Goal: Task Accomplishment & Management: Use online tool/utility

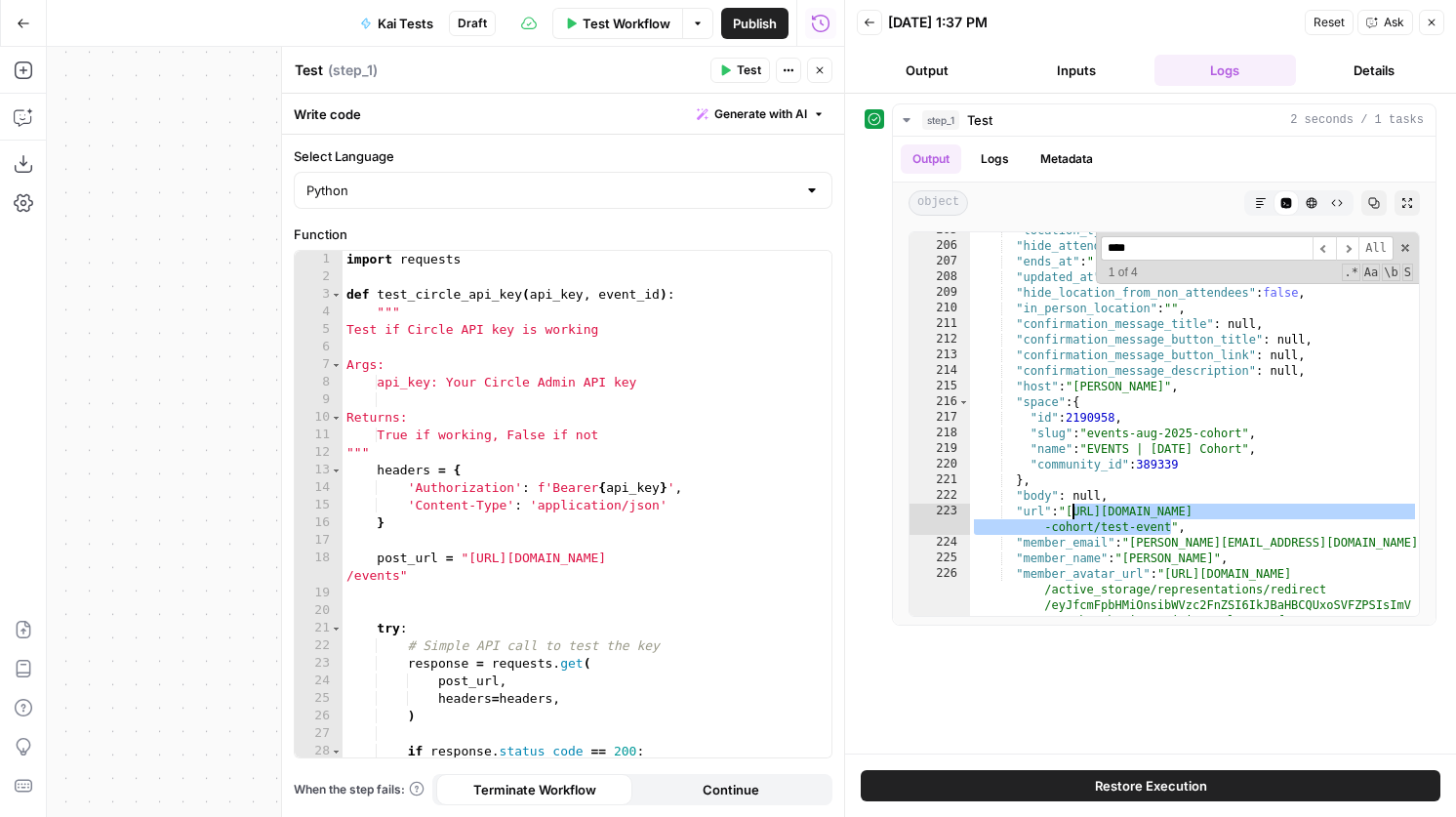
scroll to position [4225, 0]
click at [729, 68] on icon "button" at bounding box center [726, 70] width 9 height 11
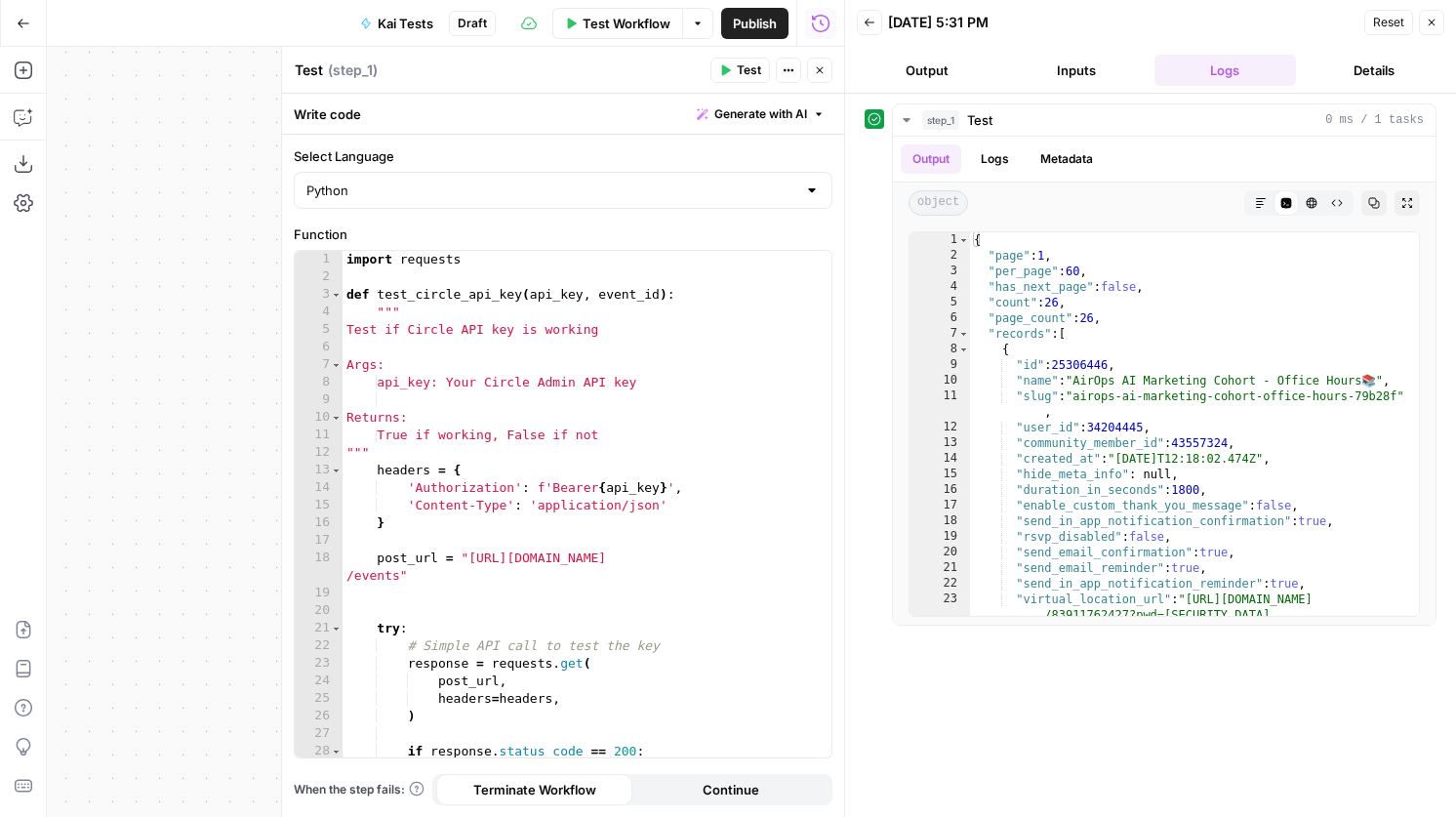
click at [25, 18] on icon "button" at bounding box center [24, 24] width 14 height 14
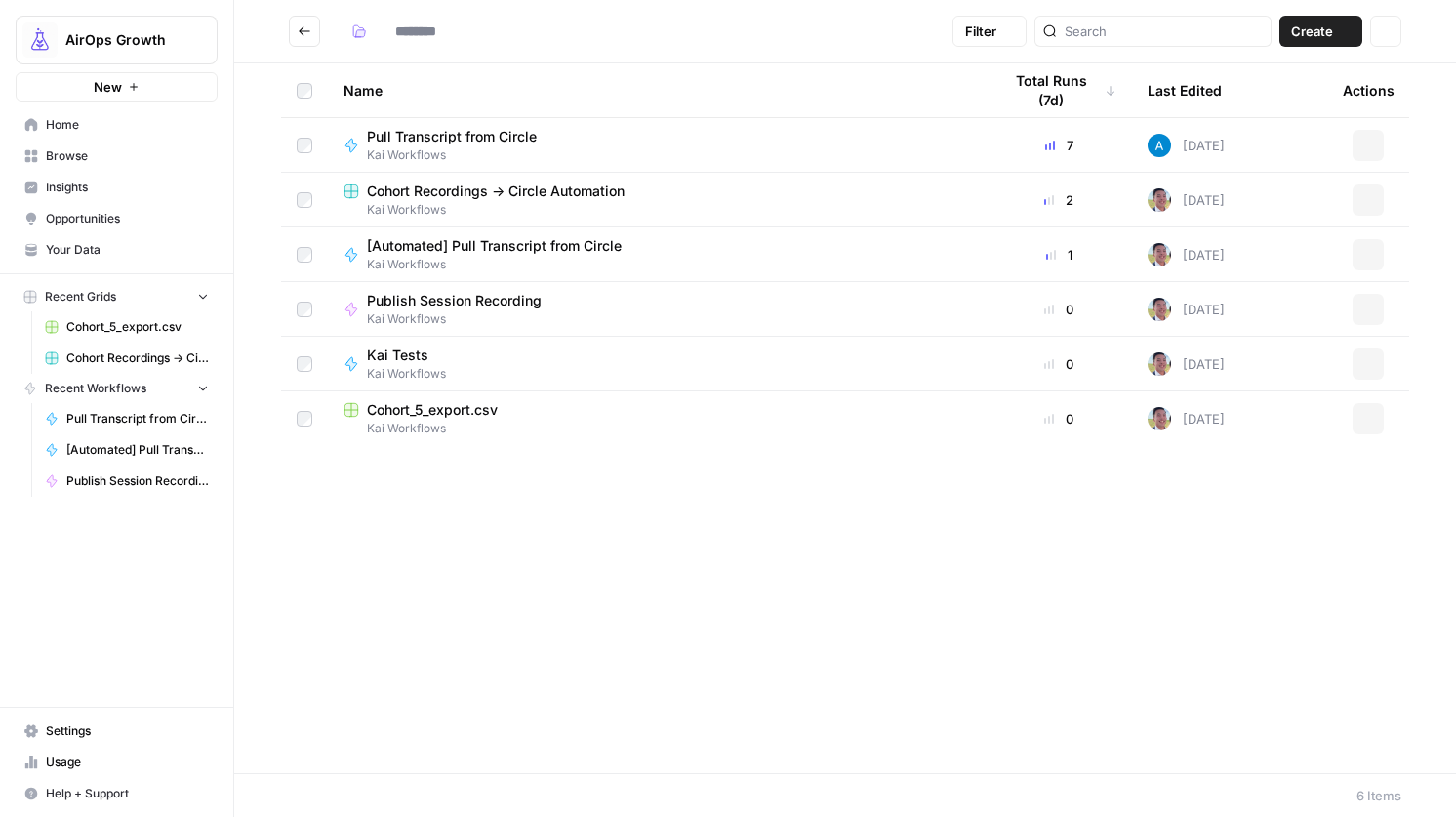
type input "**********"
click at [114, 473] on span "Publish Session Recording" at bounding box center [137, 482] width 142 height 18
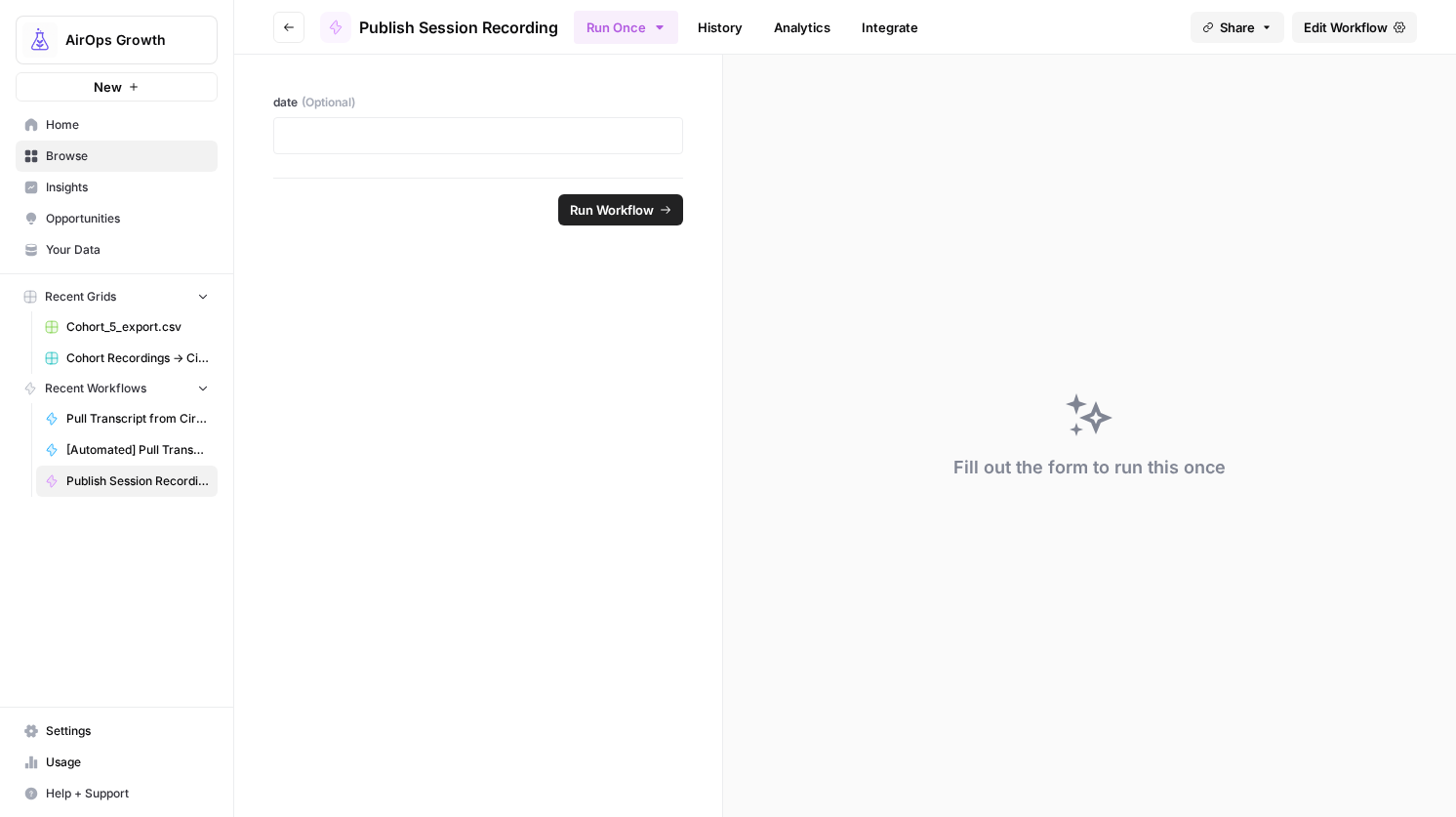
click at [1334, 37] on link "Edit Workflow" at bounding box center [1355, 28] width 125 height 32
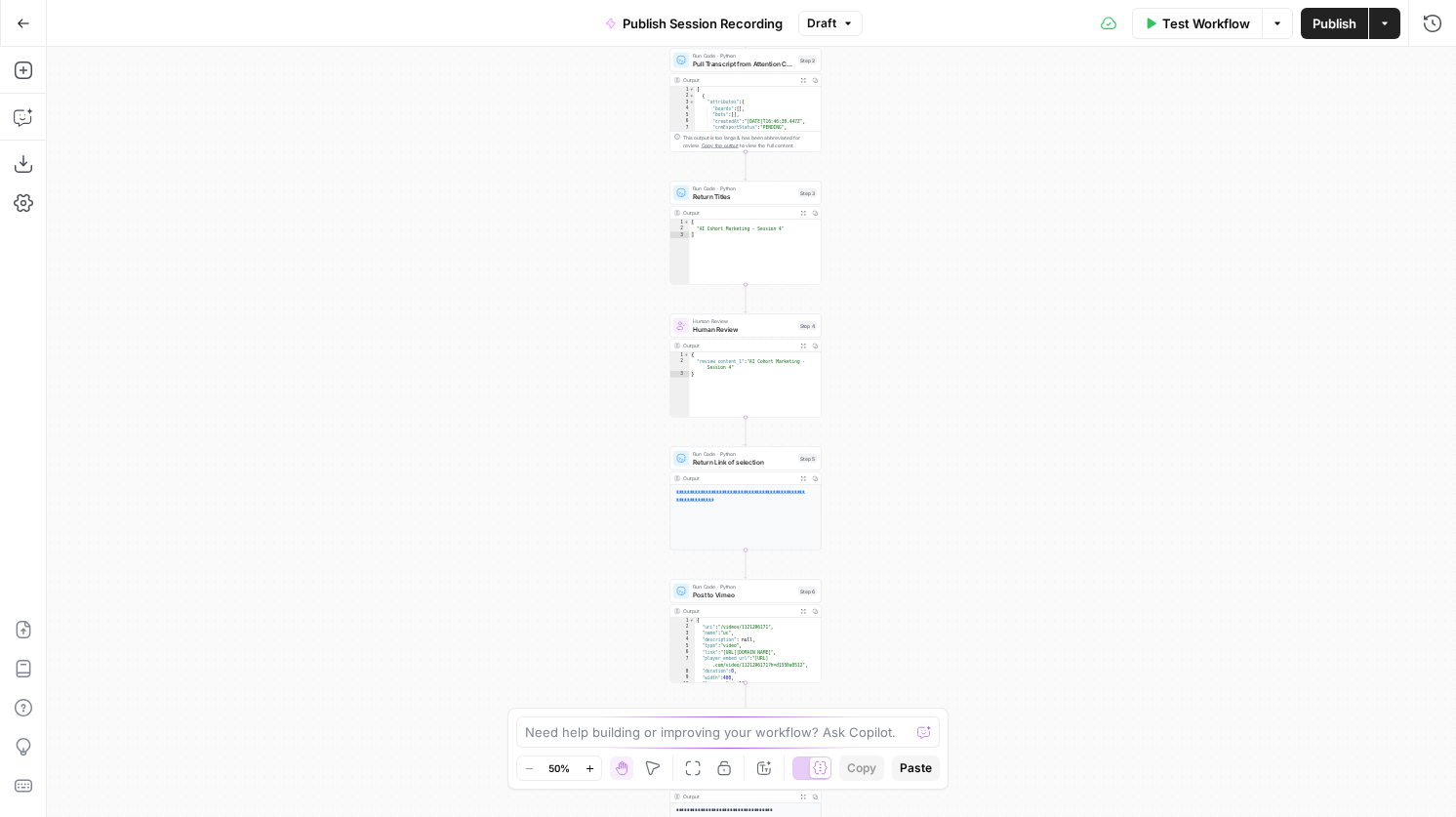
click at [733, 588] on span "Run Code · Python" at bounding box center [744, 587] width 102 height 8
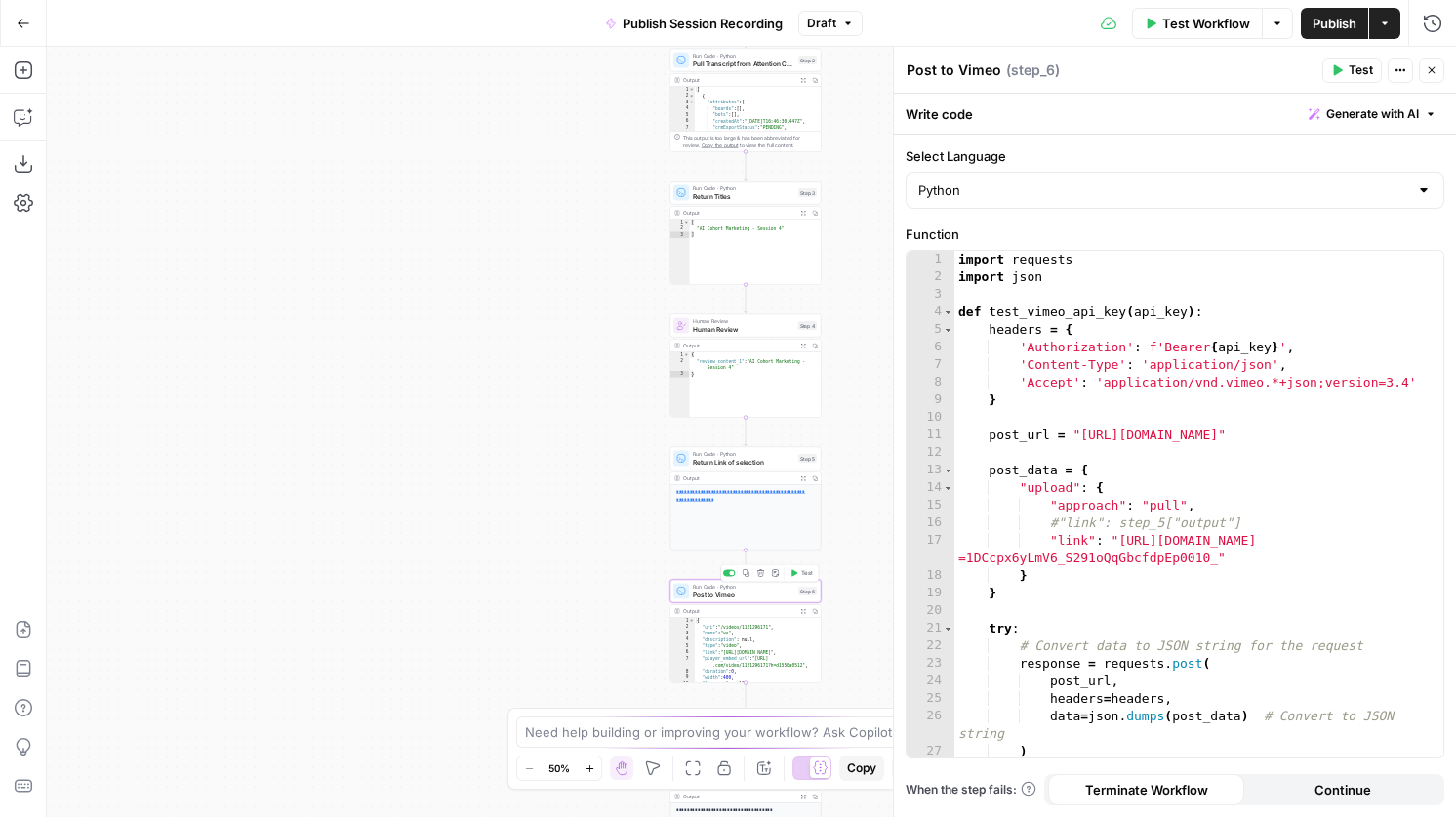
click at [794, 573] on icon "button" at bounding box center [794, 572] width 6 height 7
